Goal: Transaction & Acquisition: Obtain resource

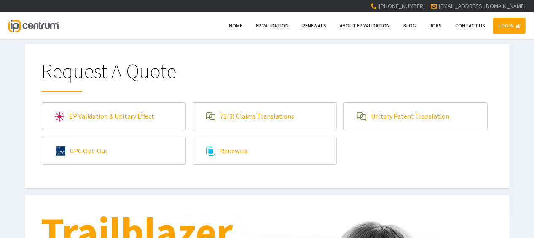
click at [388, 124] on link "Unitary Patent Translation" at bounding box center [415, 115] width 143 height 27
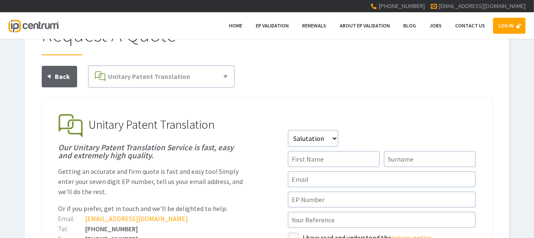
scroll to position [84, 0]
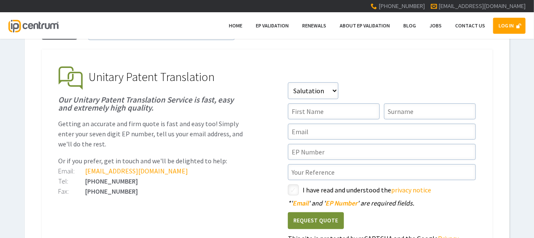
click at [504, 28] on link "LOG IN" at bounding box center [509, 26] width 32 height 16
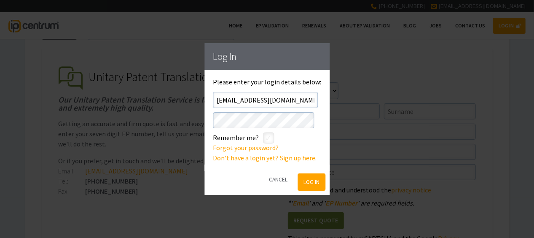
click at [318, 186] on button "Log In" at bounding box center [311, 181] width 27 height 17
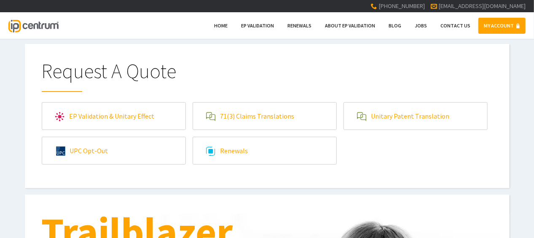
scroll to position [42, 0]
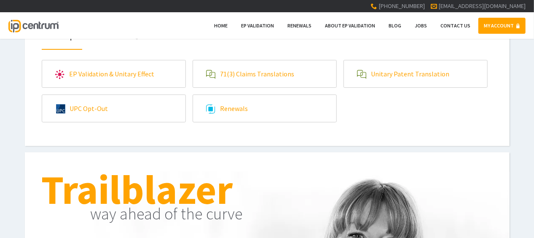
click at [390, 61] on link "Unitary Patent Translation" at bounding box center [415, 73] width 143 height 27
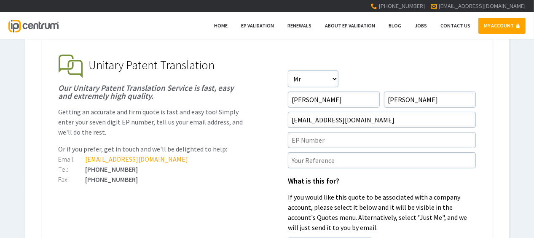
scroll to position [168, 0]
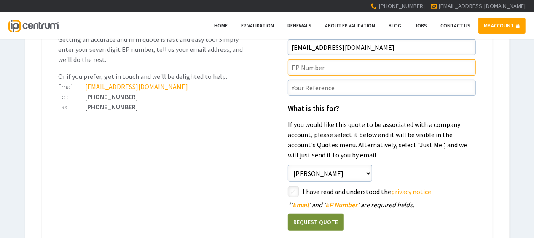
click at [312, 71] on input"] "text" at bounding box center [382, 67] width 188 height 16
paste input"] "22804900.3"
type input"] "EP22804900.3"
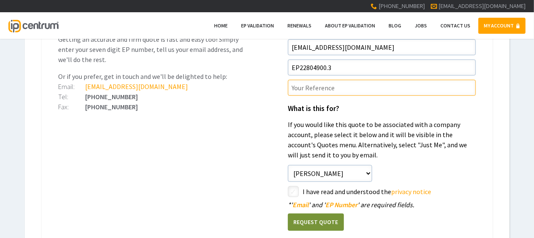
paste input"] "P45798UP1V"
type input"] "P45798UP1V/RED"
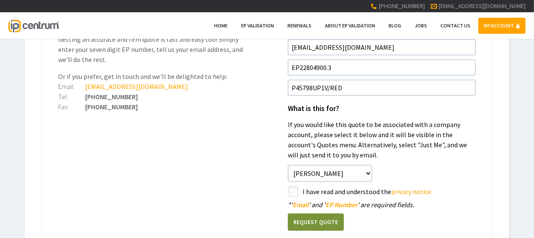
click at [293, 194] on input"] "checkbox" at bounding box center [294, 192] width 10 height 10
checkbox input"] "true"
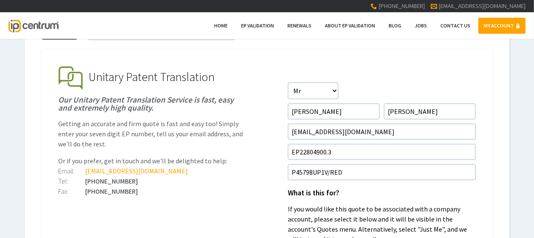
scroll to position [253, 0]
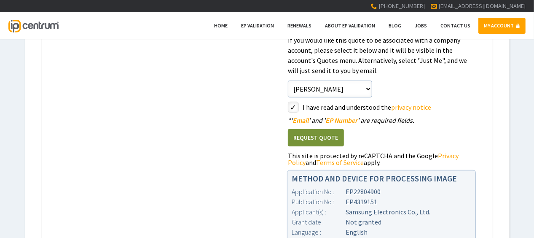
click at [302, 134] on button "Request Quote" at bounding box center [316, 137] width 56 height 17
